Goal: Information Seeking & Learning: Learn about a topic

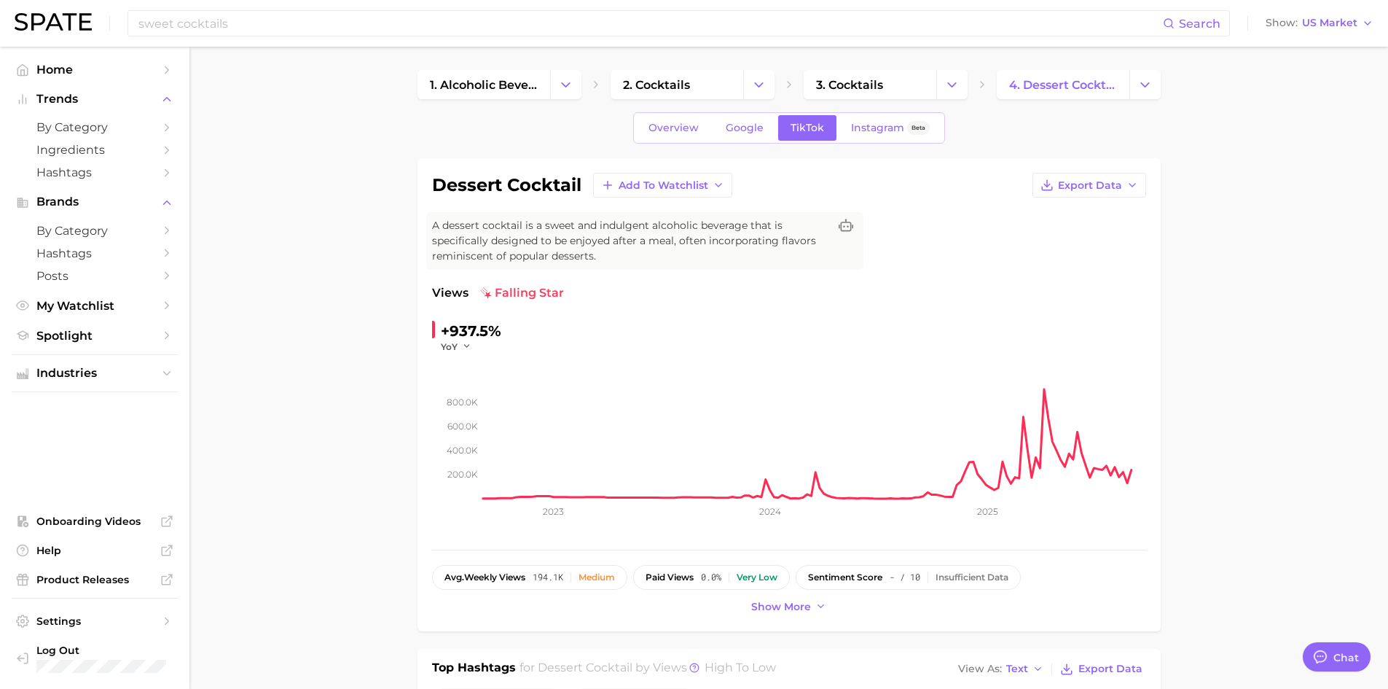
scroll to position [1147, 0]
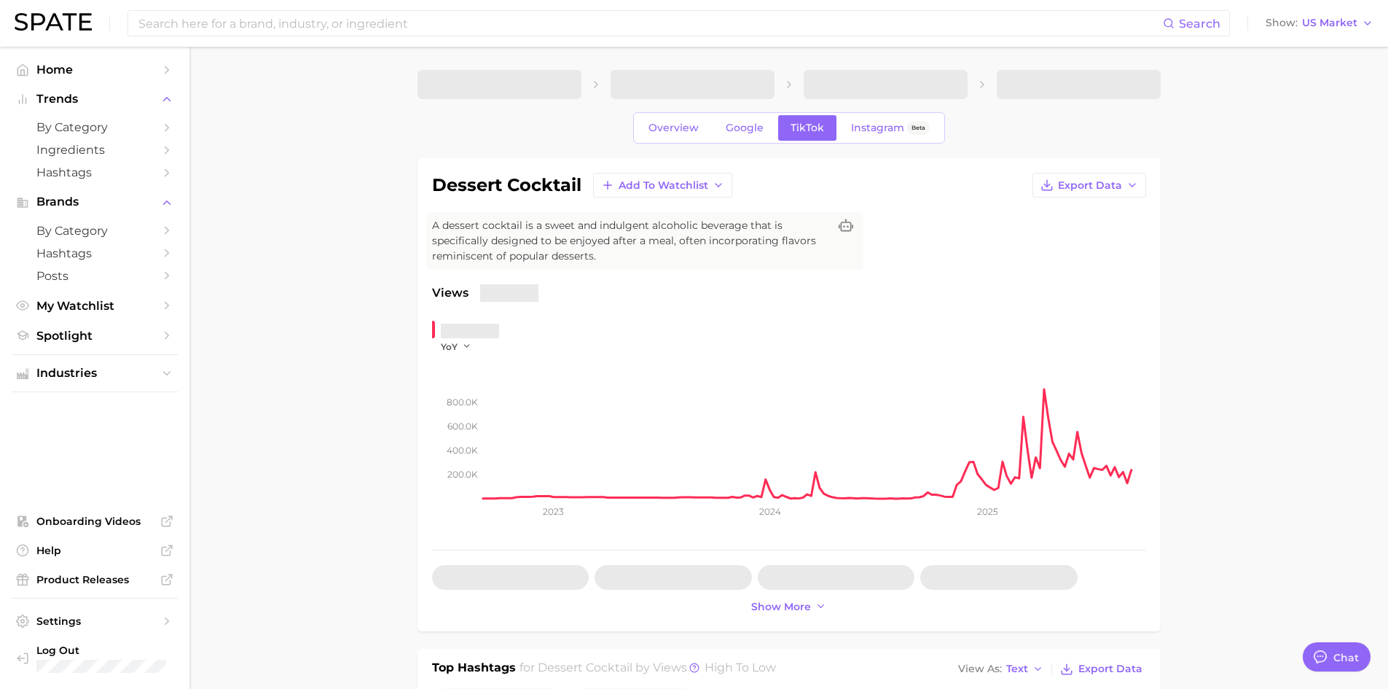
type textarea "x"
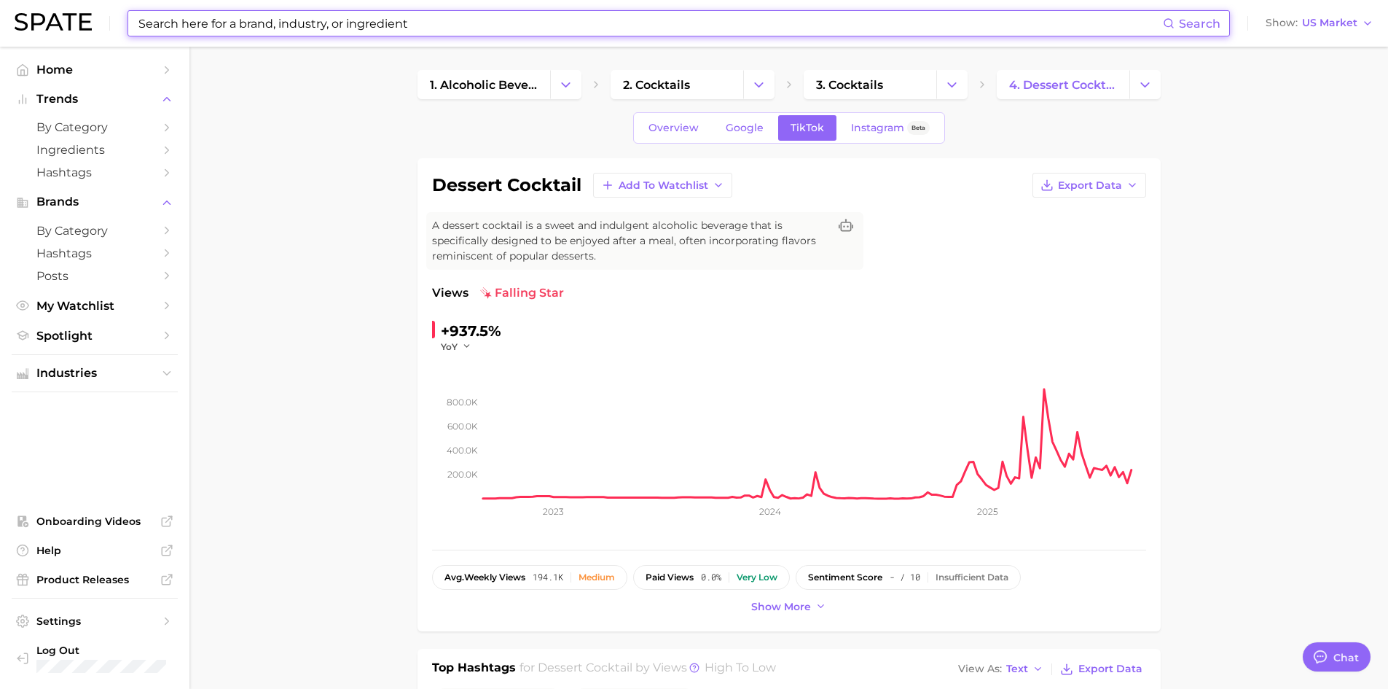
click at [399, 24] on input at bounding box center [650, 23] width 1026 height 25
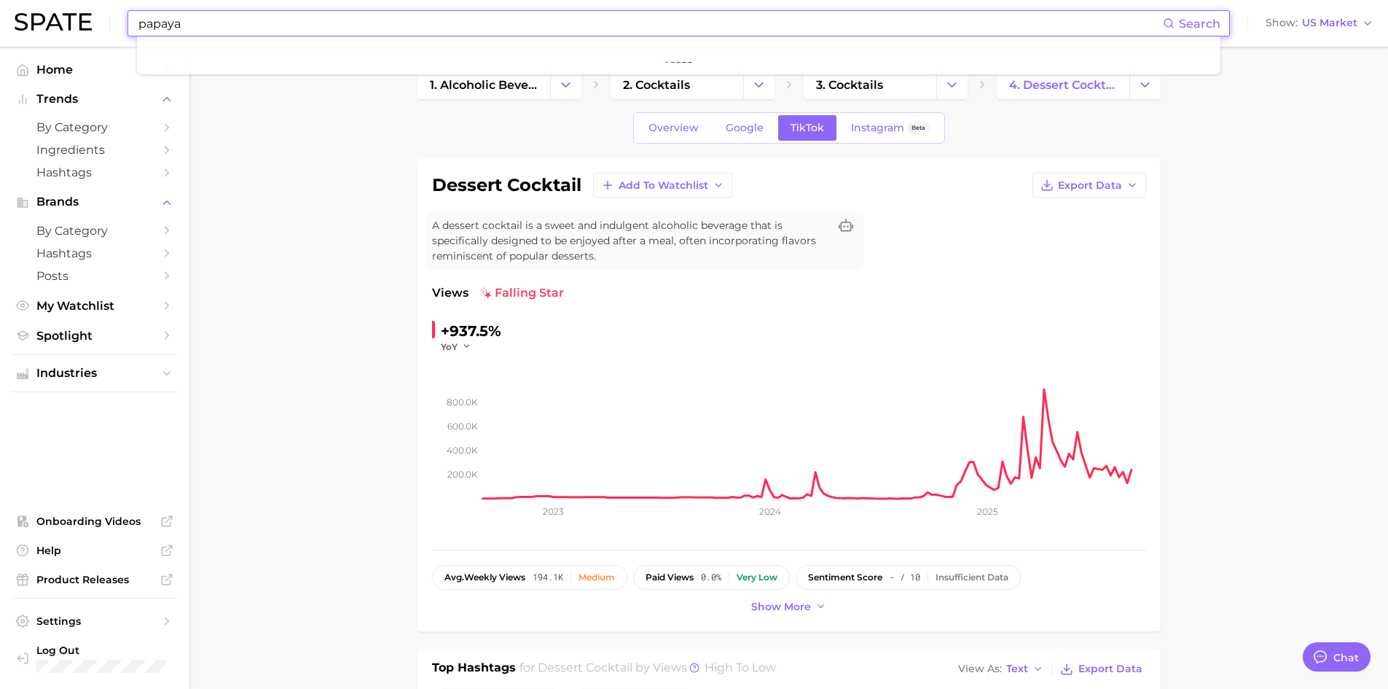
type input "papaya"
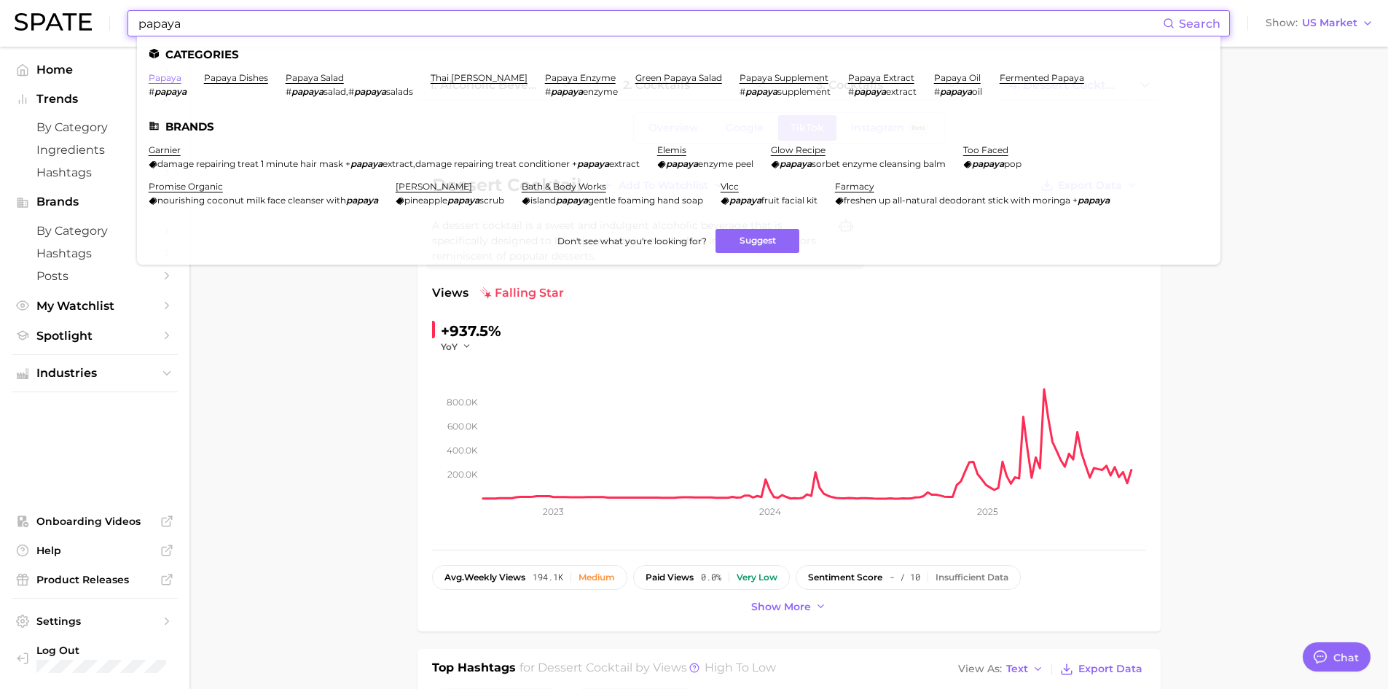
click at [169, 81] on link "papaya" at bounding box center [165, 77] width 33 height 11
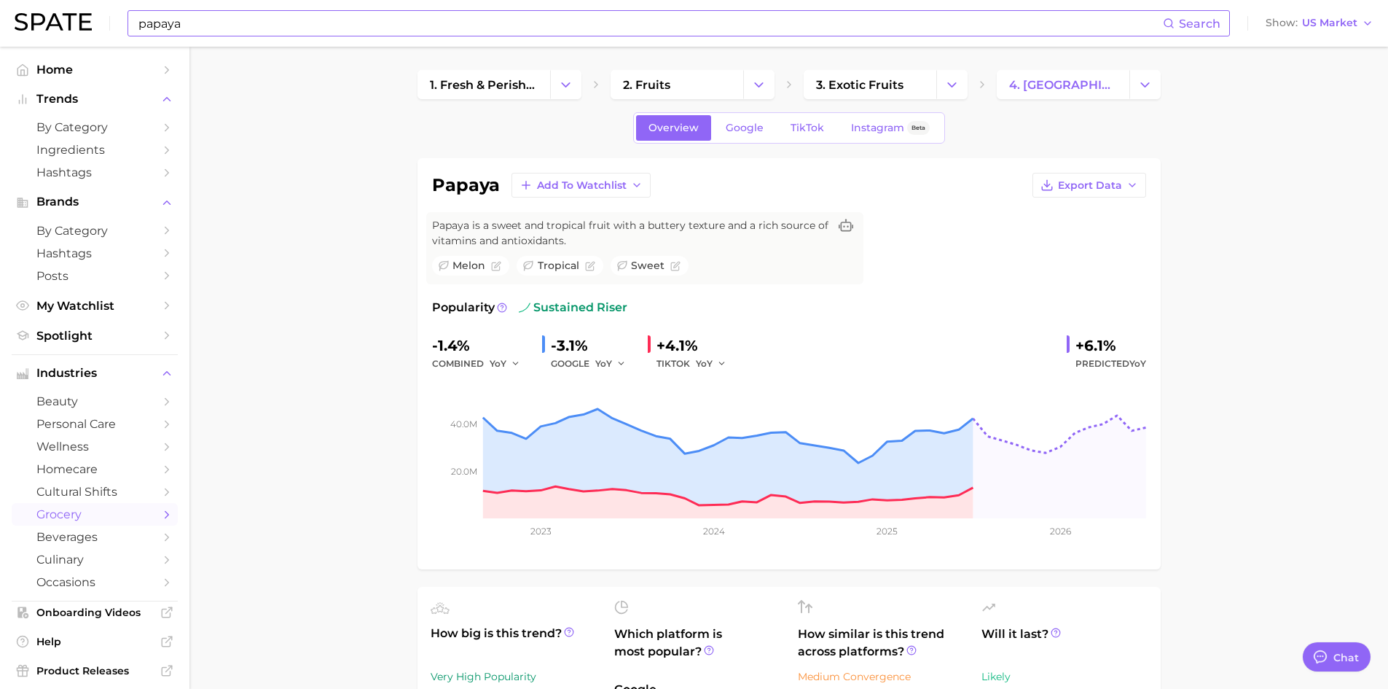
click at [672, 345] on div "+4.1%" at bounding box center [696, 345] width 80 height 23
click at [801, 140] on link "TikTok" at bounding box center [807, 128] width 58 height 26
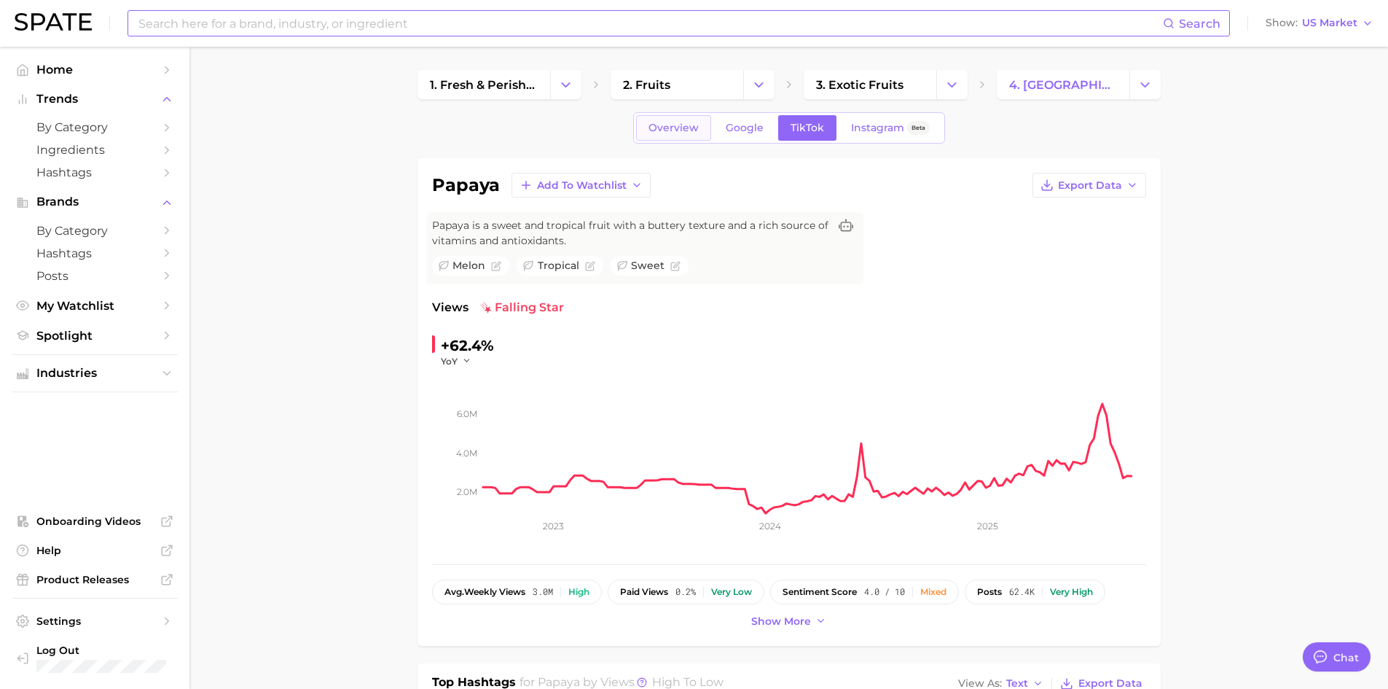
click at [685, 127] on span "Overview" at bounding box center [673, 128] width 50 height 12
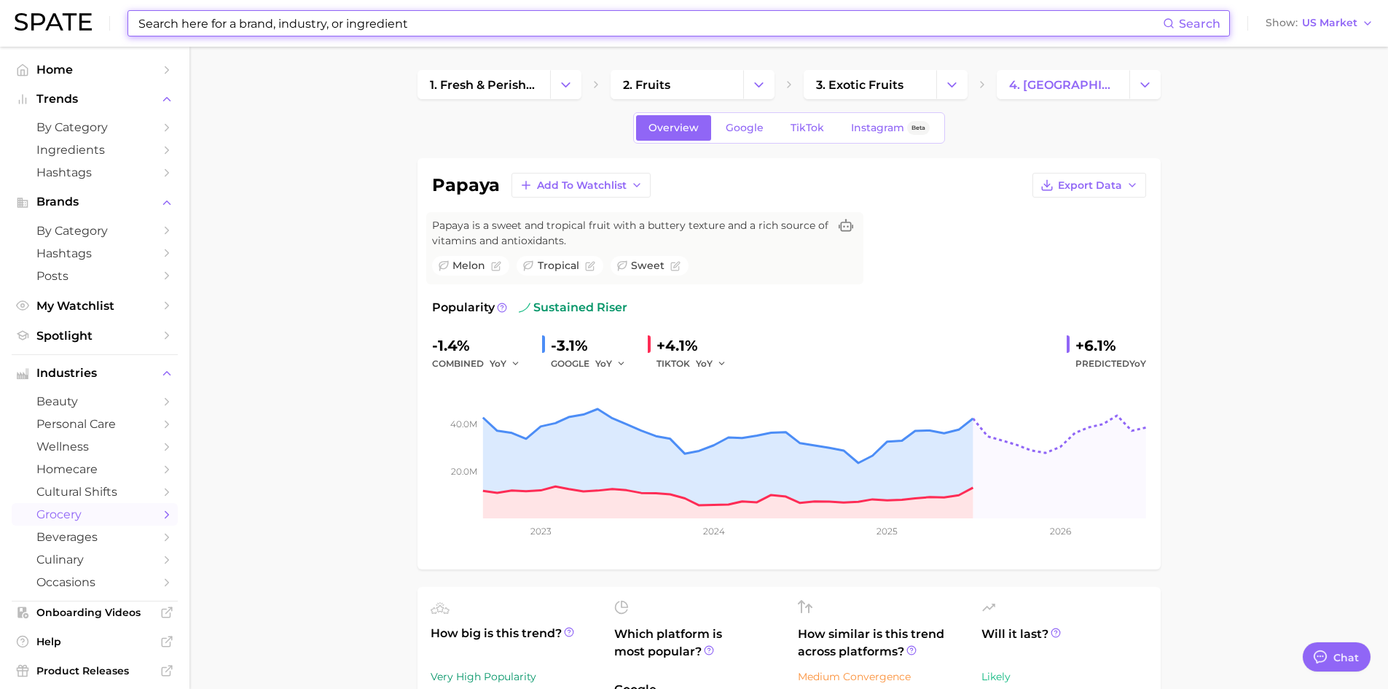
click at [229, 22] on input at bounding box center [650, 23] width 1026 height 25
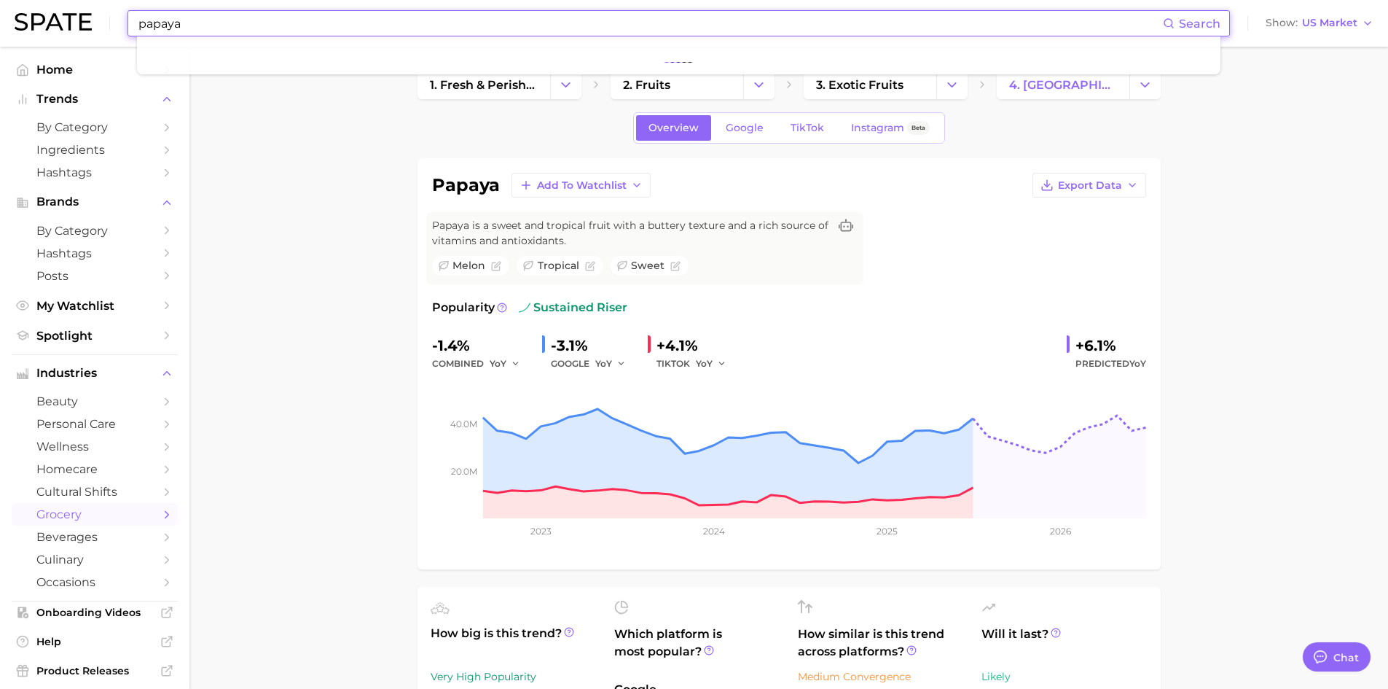
type input "papaya"
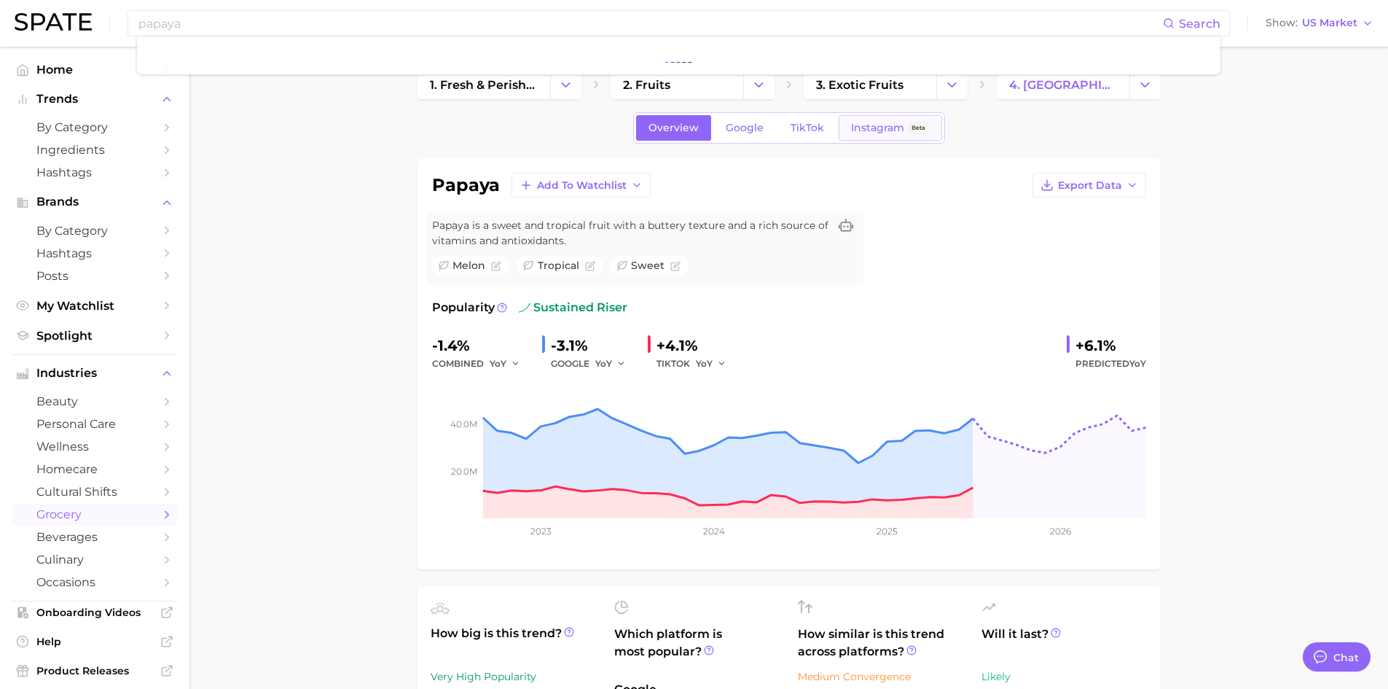
click at [872, 130] on span "Instagram" at bounding box center [877, 128] width 53 height 12
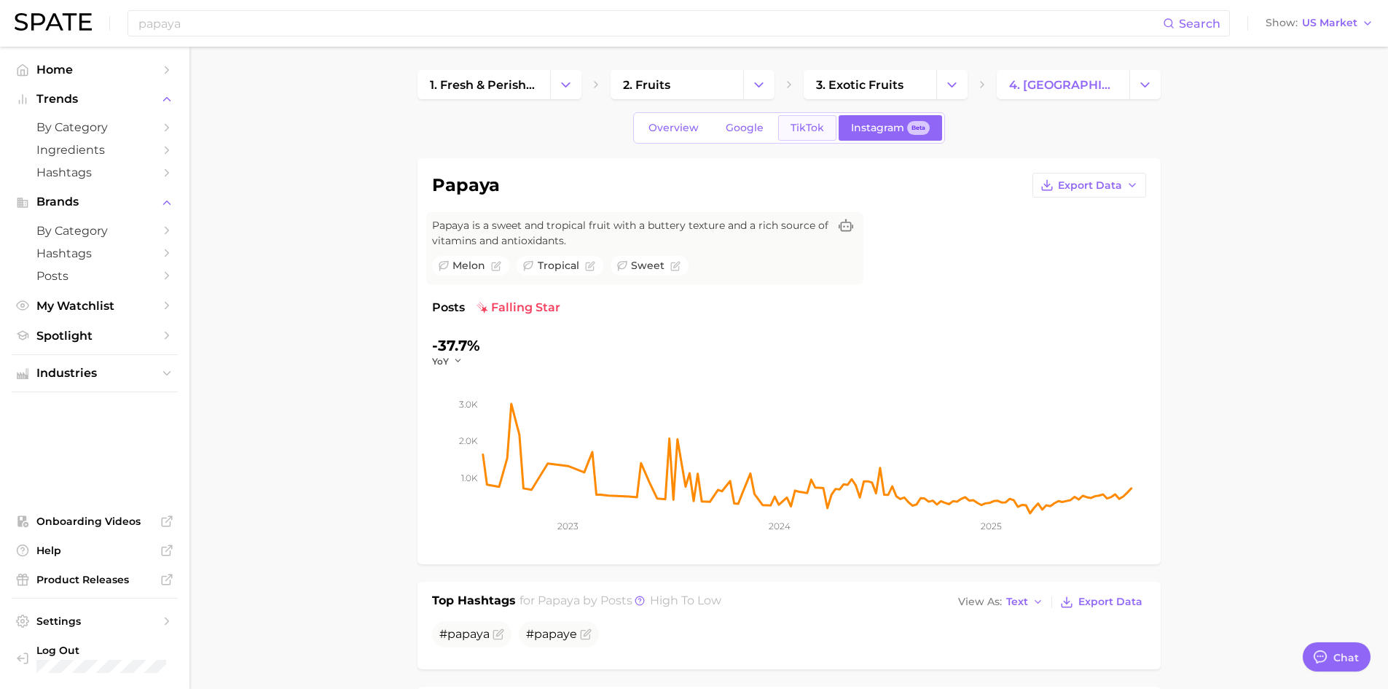
click at [807, 125] on span "TikTok" at bounding box center [808, 128] width 34 height 12
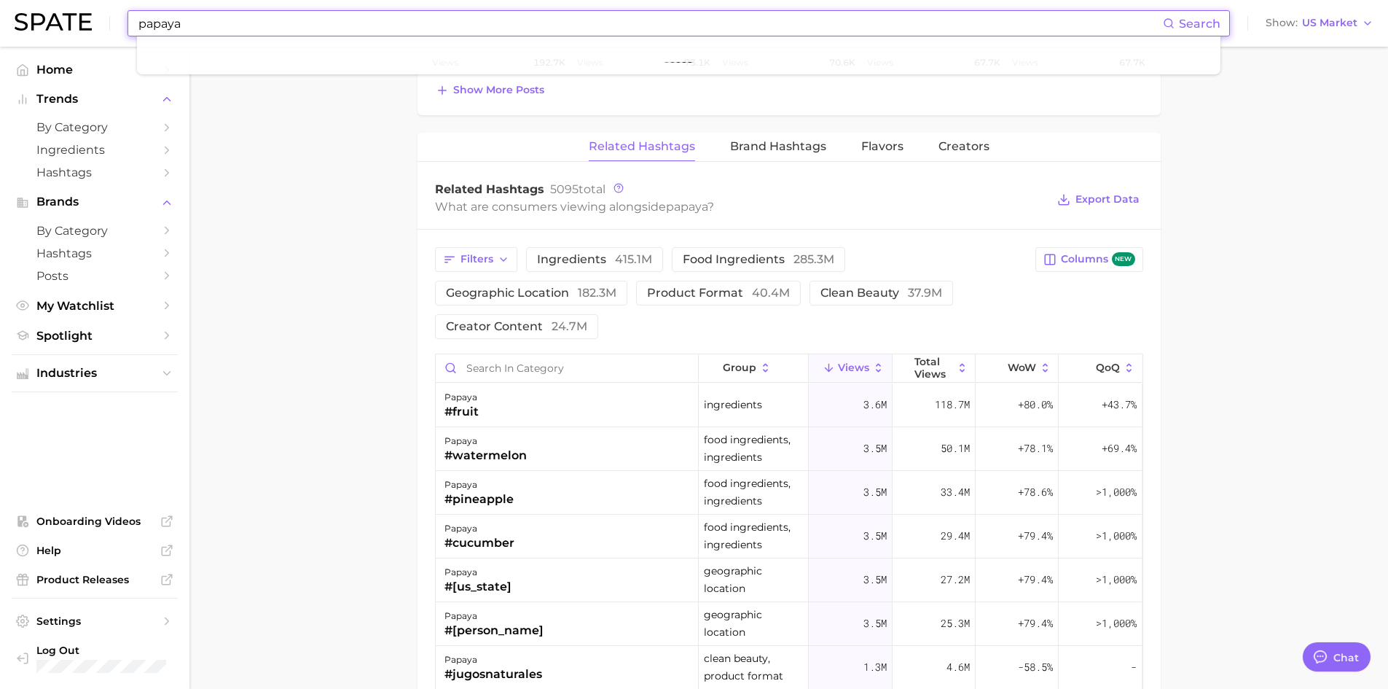
scroll to position [1059, 0]
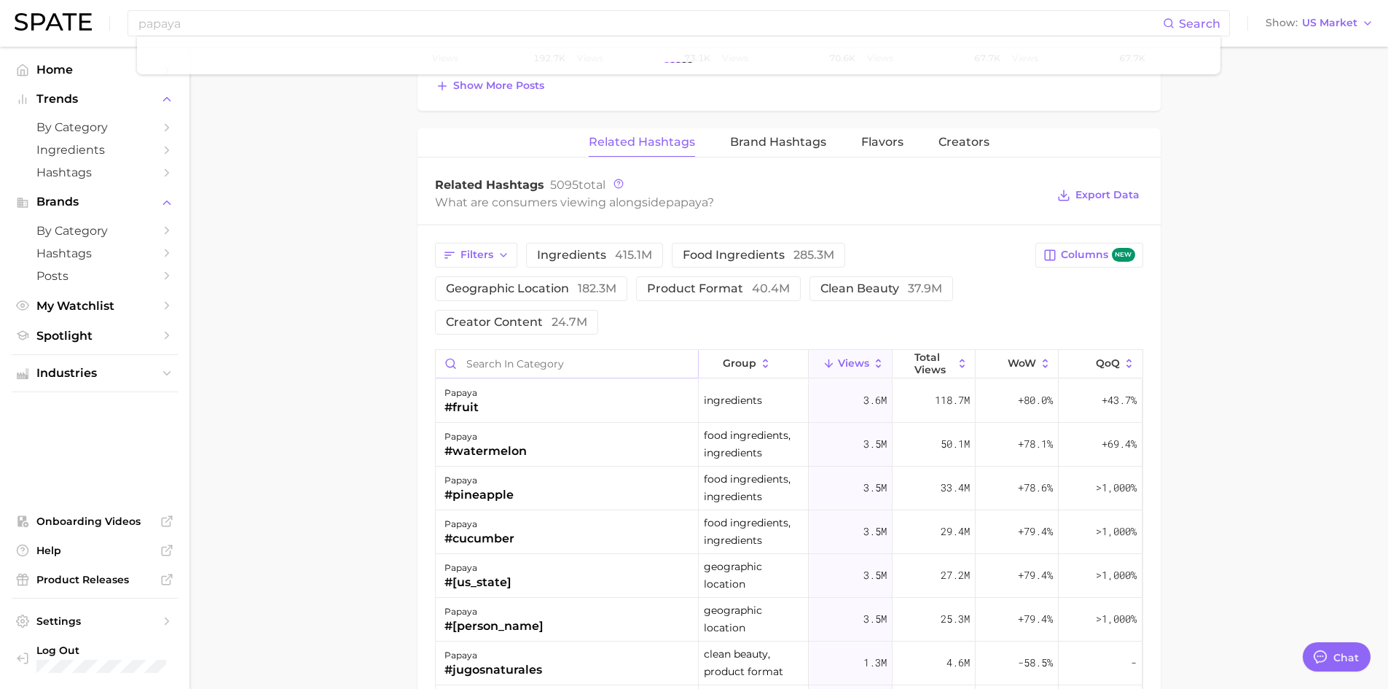
click at [587, 366] on input "Search in category" at bounding box center [567, 364] width 262 height 28
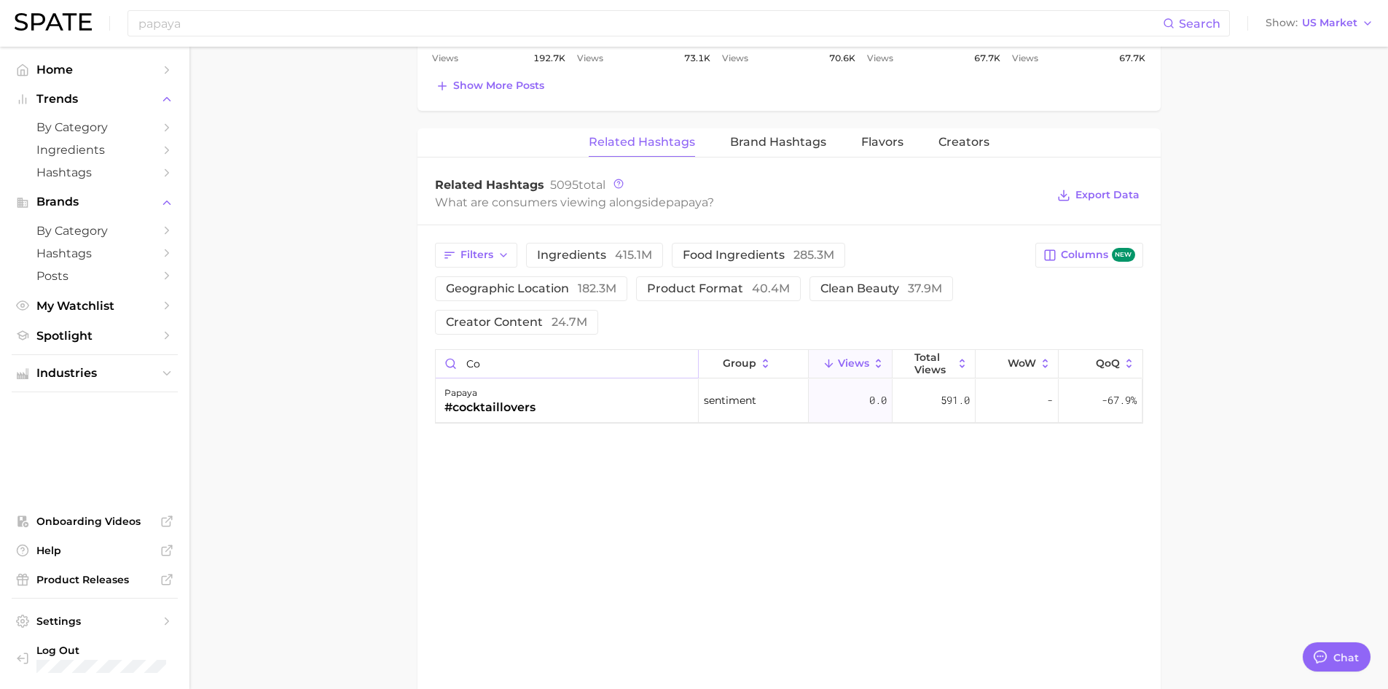
type input "c"
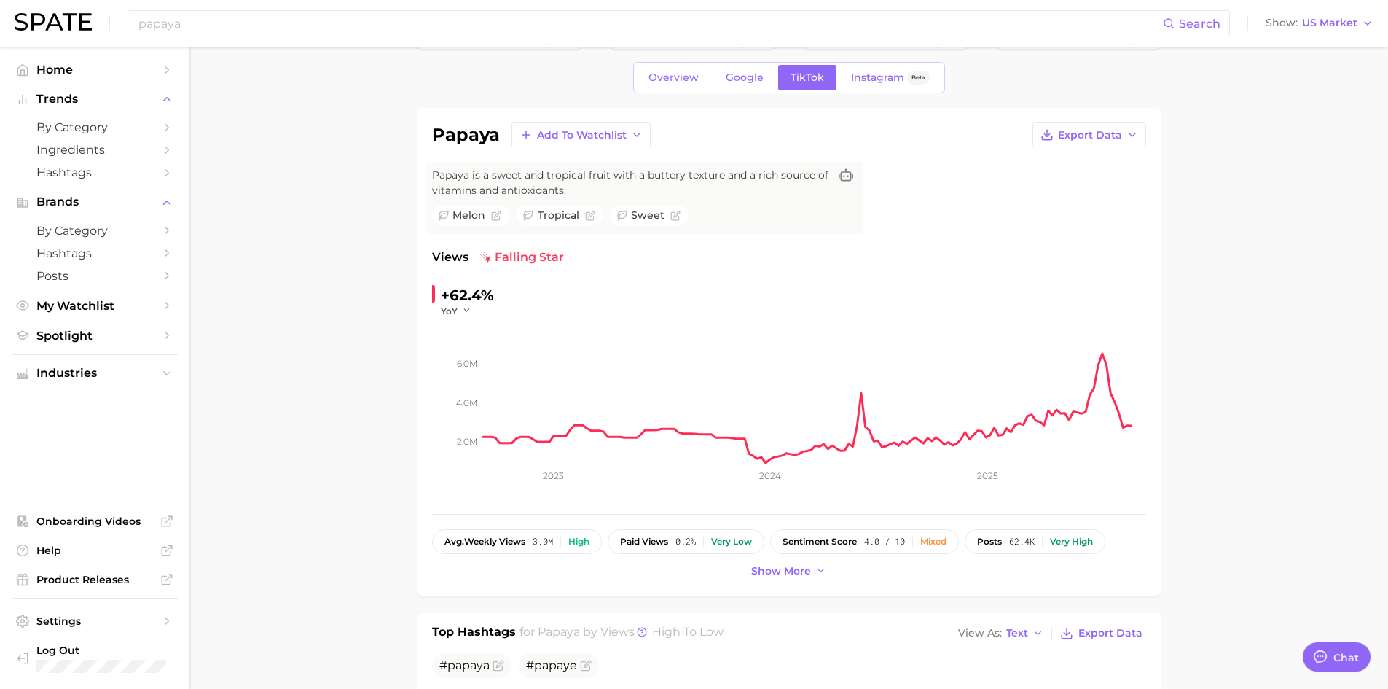
scroll to position [0, 0]
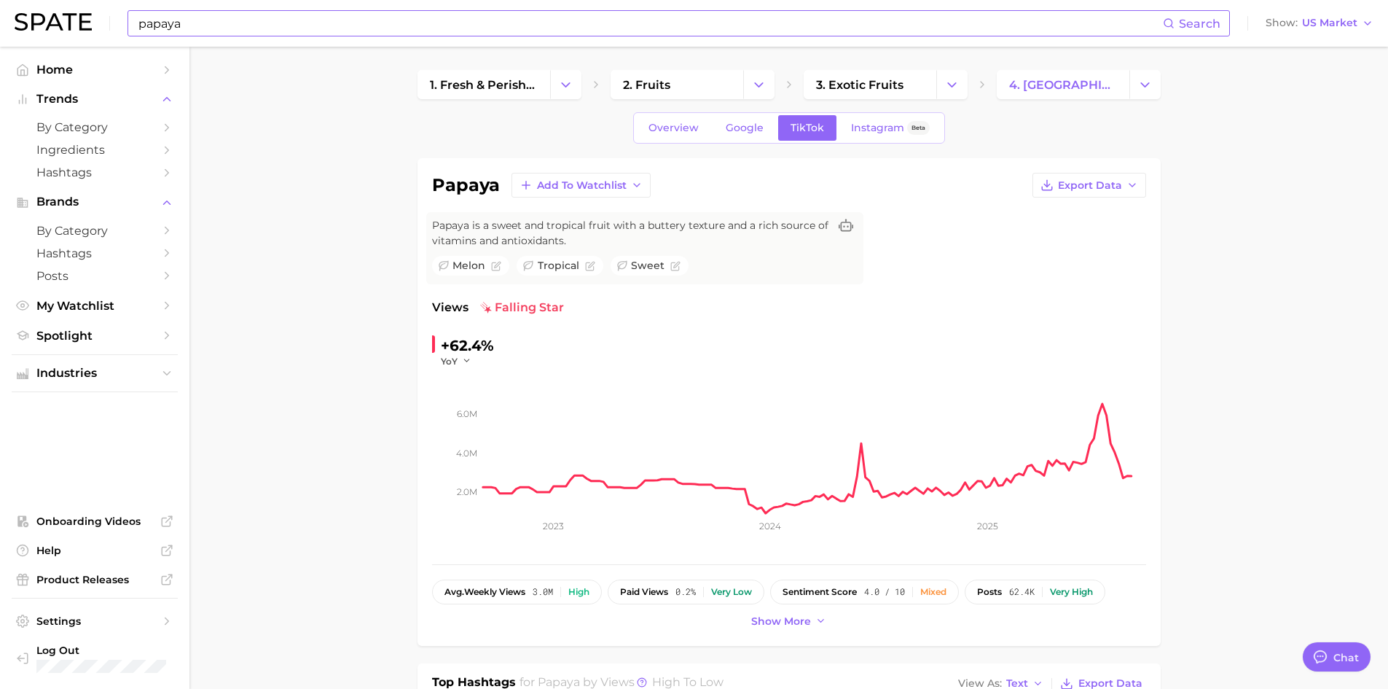
type input "drinks"
click at [343, 13] on input "papaya" at bounding box center [650, 23] width 1026 height 25
click at [343, 13] on input "papaya cocktails" at bounding box center [650, 23] width 1026 height 25
type input "papaya cocktails"
